Goal: Transaction & Acquisition: Purchase product/service

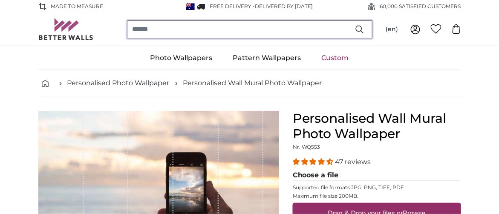
click at [175, 33] on input "search" at bounding box center [249, 29] width 245 height 18
click at [174, 33] on input "search" at bounding box center [249, 29] width 245 height 18
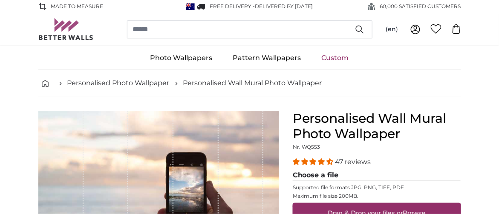
click at [410, 67] on ul "Photo Wallpapers Nature Forest Waterfall Beach Mountains Sea Stones Landscape T…" at bounding box center [249, 58] width 423 height 23
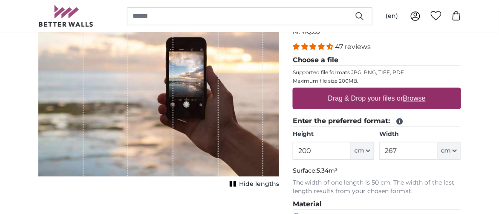
scroll to position [127, 0]
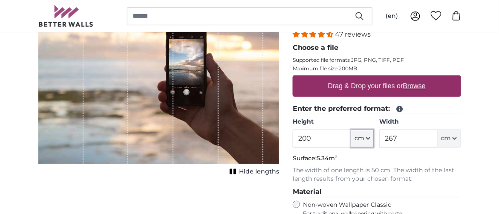
click at [367, 139] on icon "button" at bounding box center [367, 139] width 3 height 2
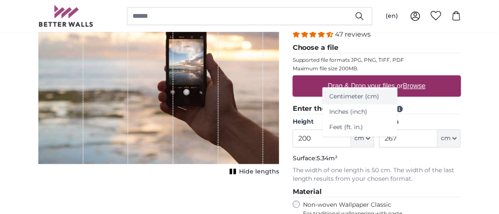
click at [357, 91] on link "Centimeter (cm)" at bounding box center [359, 96] width 75 height 15
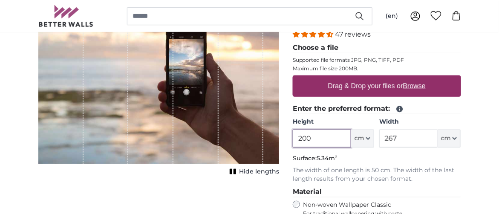
click at [328, 147] on input "200" at bounding box center [322, 138] width 58 height 18
click at [357, 163] on p "Surface: 5.34m²" at bounding box center [377, 158] width 168 height 9
click at [319, 147] on input "200" at bounding box center [322, 138] width 58 height 18
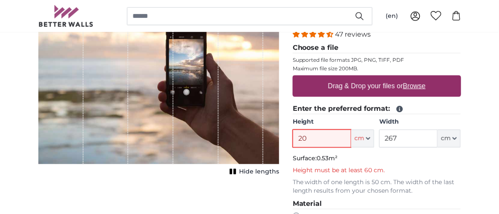
type input "2"
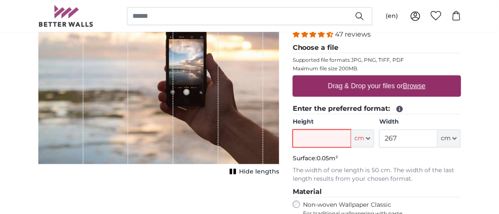
type input "1"
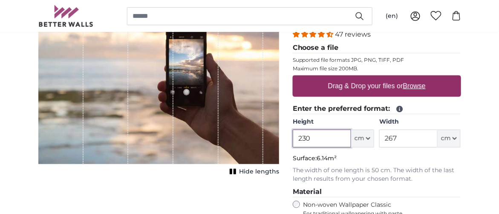
type input "230"
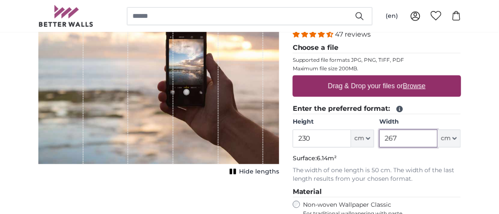
click at [405, 147] on input "267" at bounding box center [408, 138] width 58 height 18
type input "2"
type input "110"
click at [467, 170] on div "Personalised Wall Mural Photo Wallpaper Nr. WQ553 47 reviews Choose a file Supp…" at bounding box center [377, 182] width 182 height 399
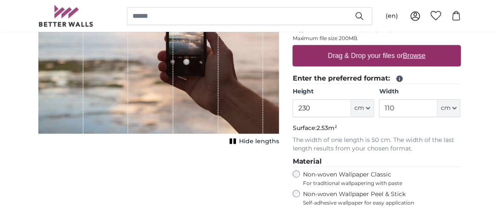
scroll to position [170, 0]
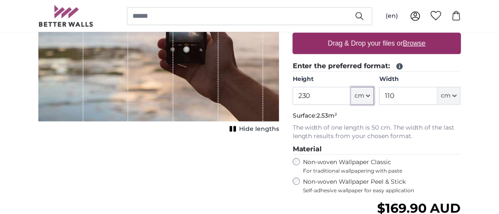
click at [370, 105] on button "cm" at bounding box center [362, 96] width 23 height 18
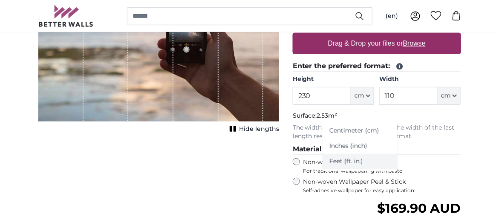
click at [378, 164] on link "Feet (ft. in.)" at bounding box center [359, 161] width 75 height 15
type input "6"
type input "***"
type input "8"
type input "***"
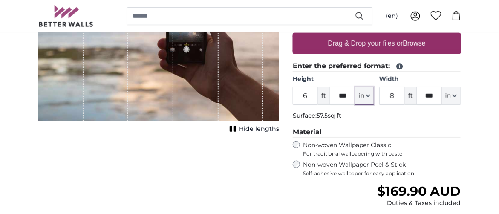
drag, startPoint x: 367, startPoint y: 107, endPoint x: 363, endPoint y: 112, distance: 7.0
click at [367, 97] on icon "button" at bounding box center [367, 96] width 3 height 2
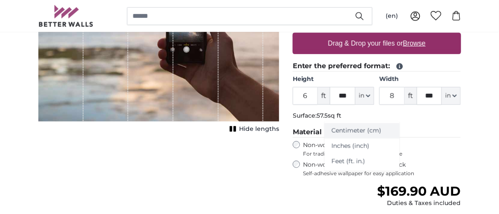
click at [354, 131] on link "Centimeter (cm)" at bounding box center [362, 130] width 75 height 15
type input "200"
type input "267"
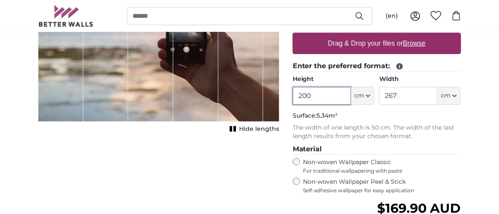
click at [315, 105] on input "200" at bounding box center [322, 96] width 58 height 18
type input "2"
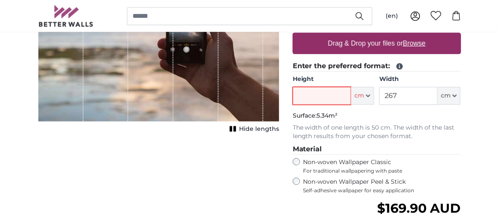
type input "1"
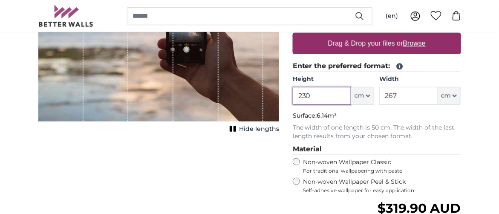
type input "230"
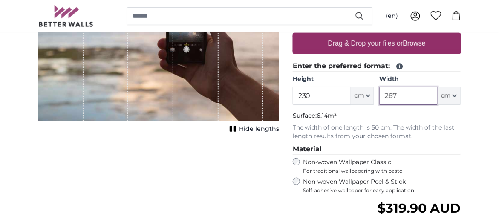
click at [406, 103] on input "267" at bounding box center [408, 96] width 58 height 18
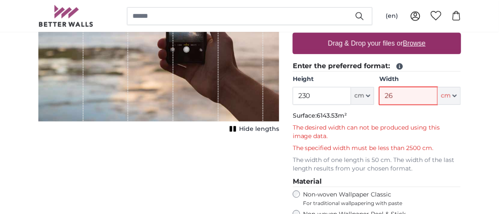
type input "2"
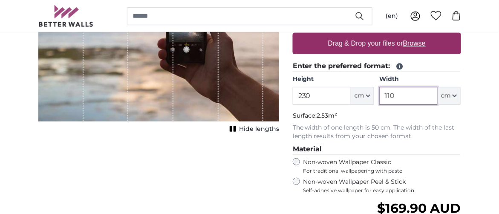
type input "110"
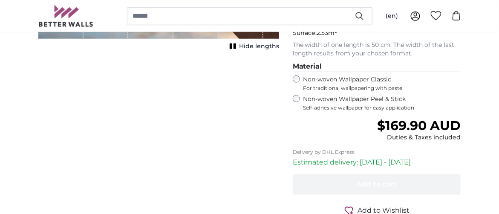
scroll to position [255, 0]
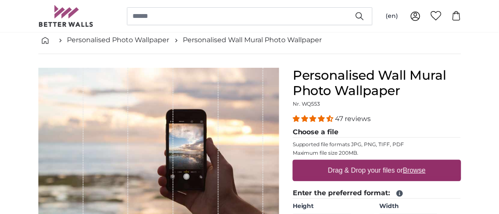
scroll to position [42, 0]
